Goal: Task Accomplishment & Management: Manage account settings

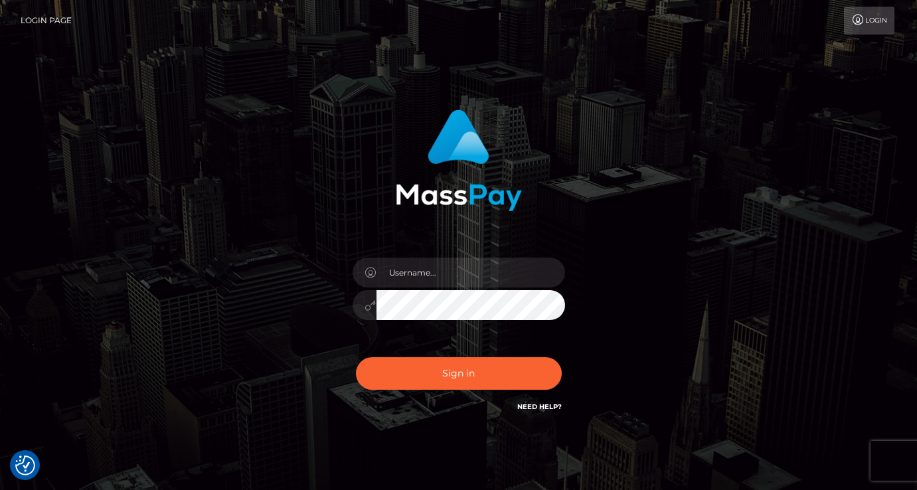
type input "[EMAIL_ADDRESS][DOMAIN_NAME]"
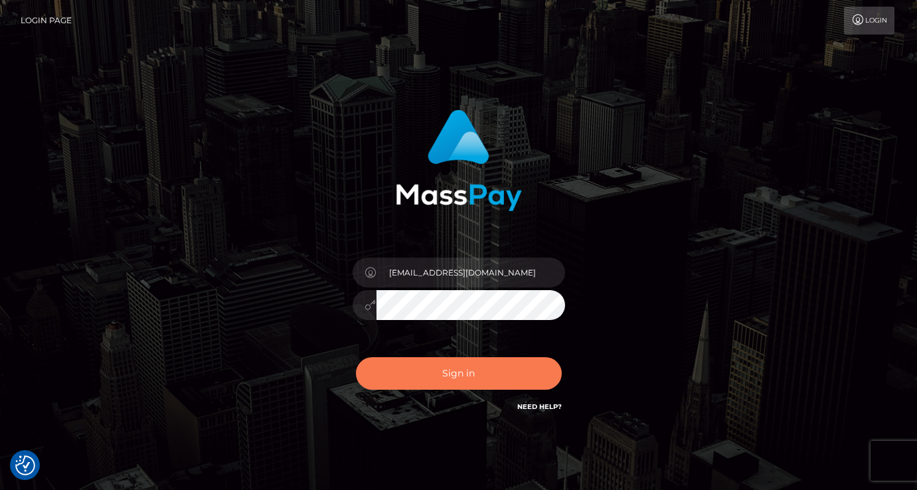
click at [456, 369] on button "Sign in" at bounding box center [459, 373] width 206 height 33
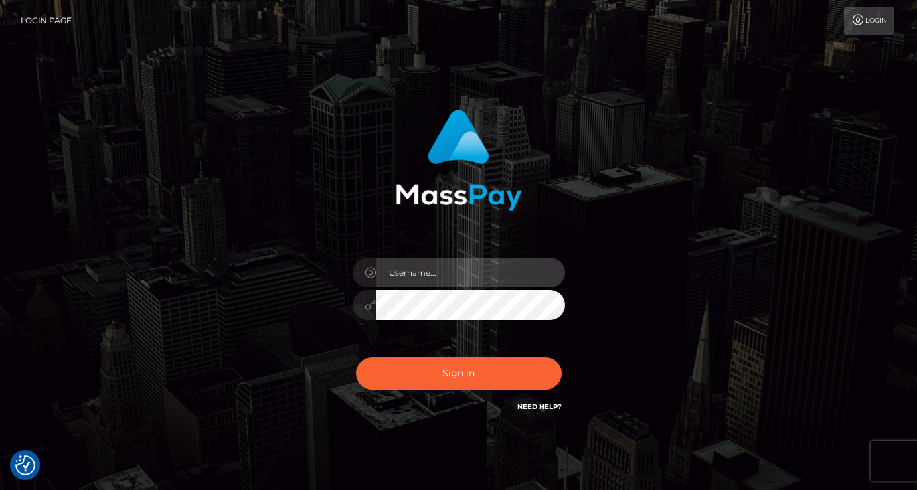
click at [418, 273] on input "text" at bounding box center [471, 273] width 189 height 30
type input "[EMAIL_ADDRESS][DOMAIN_NAME]"
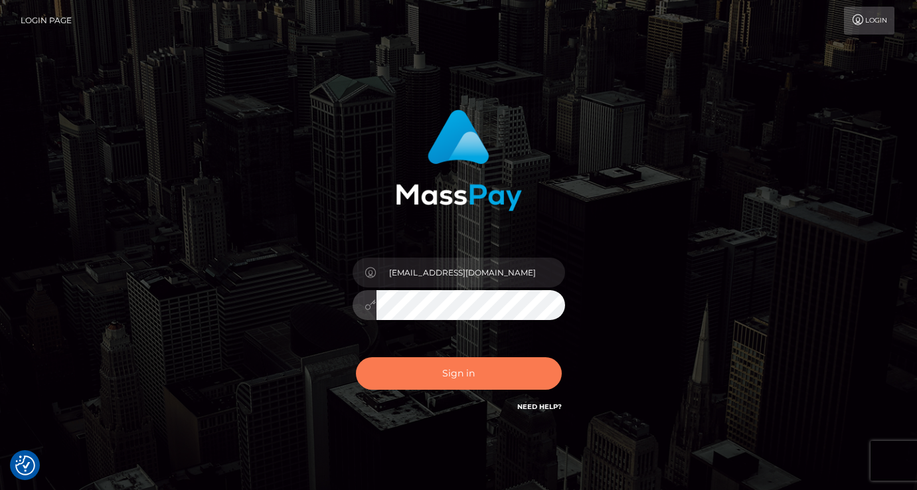
click at [454, 375] on button "Sign in" at bounding box center [459, 373] width 206 height 33
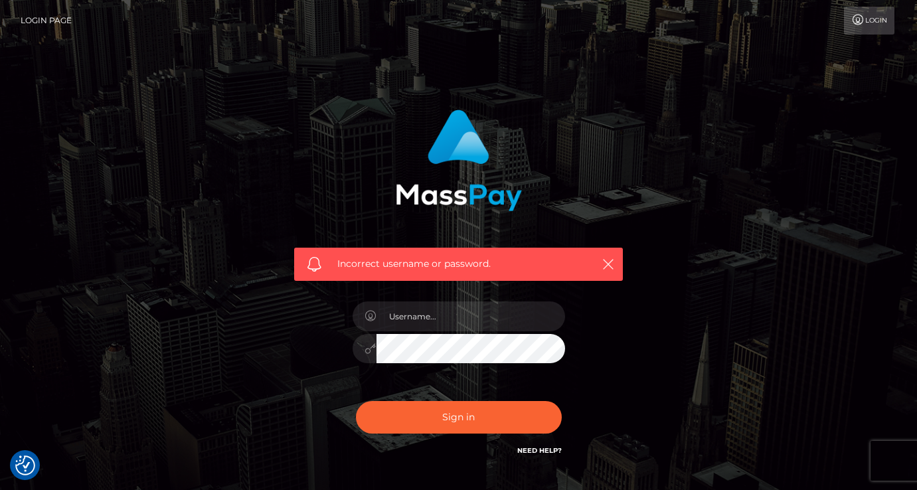
click at [540, 450] on link "Need Help?" at bounding box center [539, 450] width 45 height 9
